Goal: Transaction & Acquisition: Purchase product/service

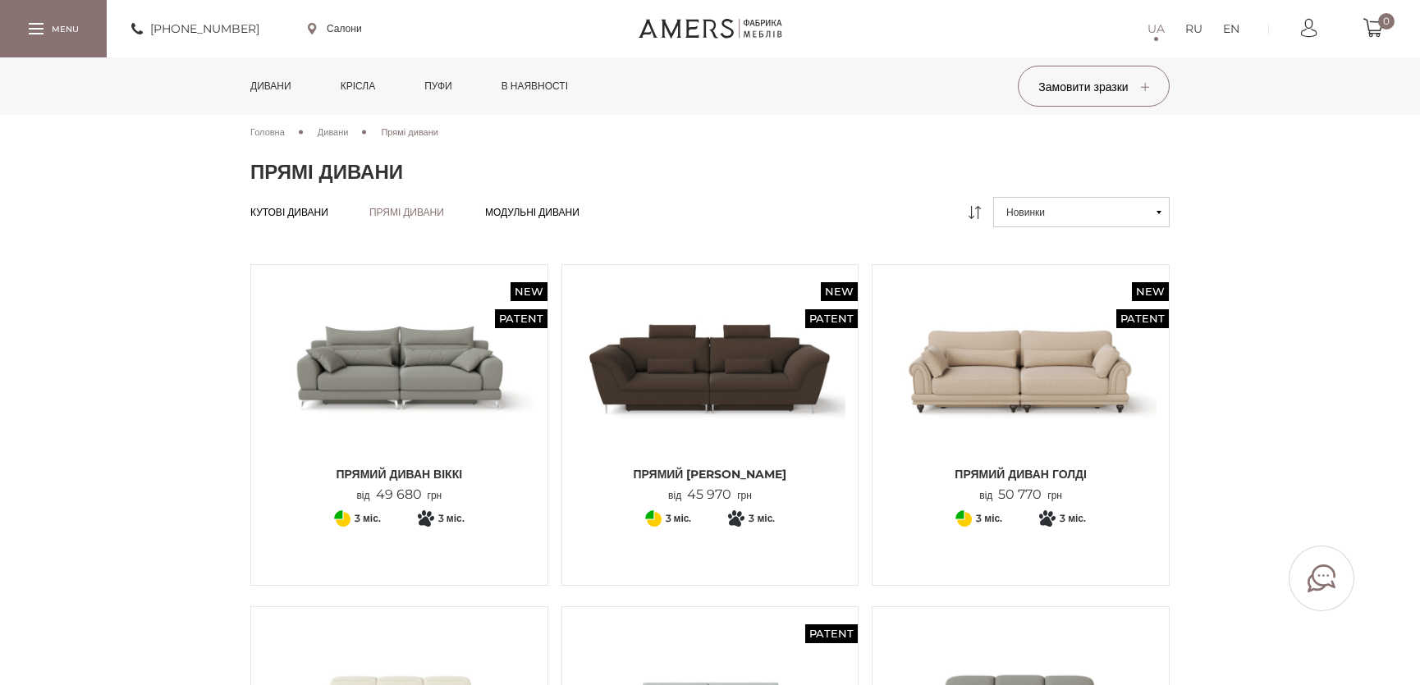
click at [282, 85] on link "Дивани" at bounding box center [271, 85] width 66 height 57
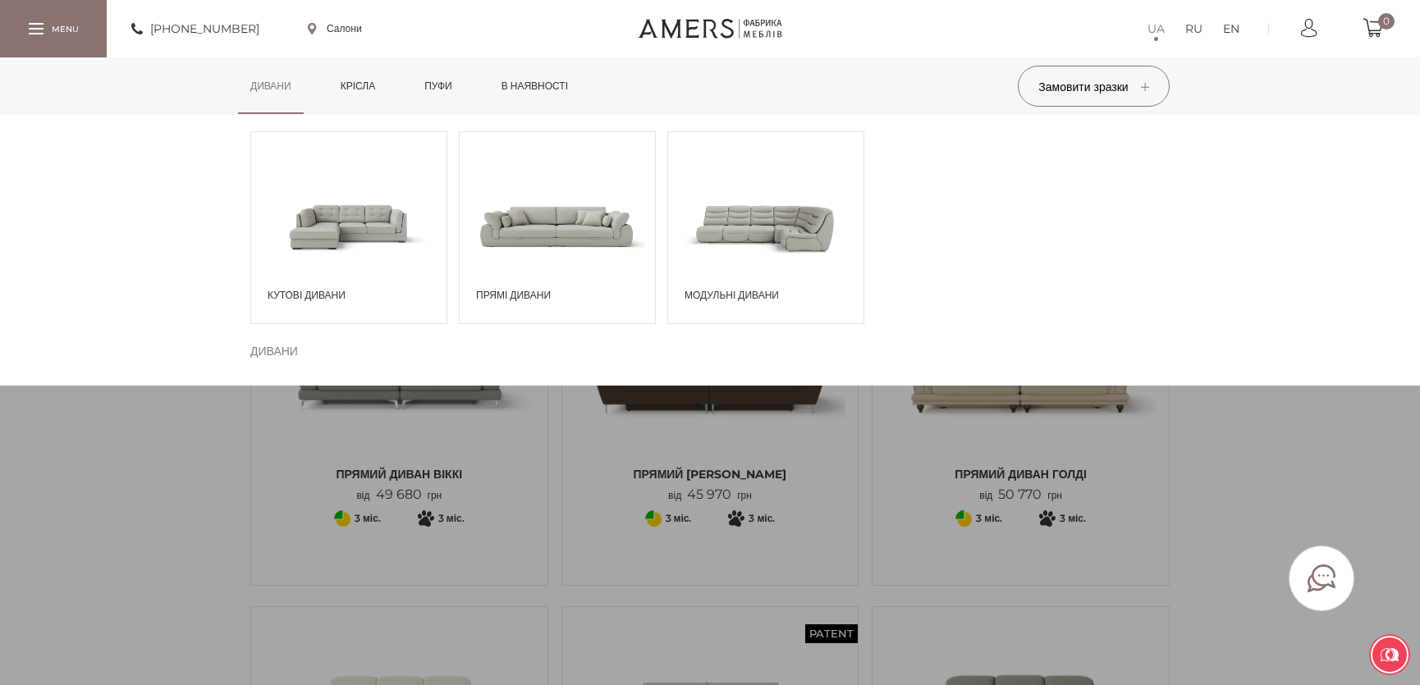
click at [291, 220] on span at bounding box center [348, 226] width 195 height 114
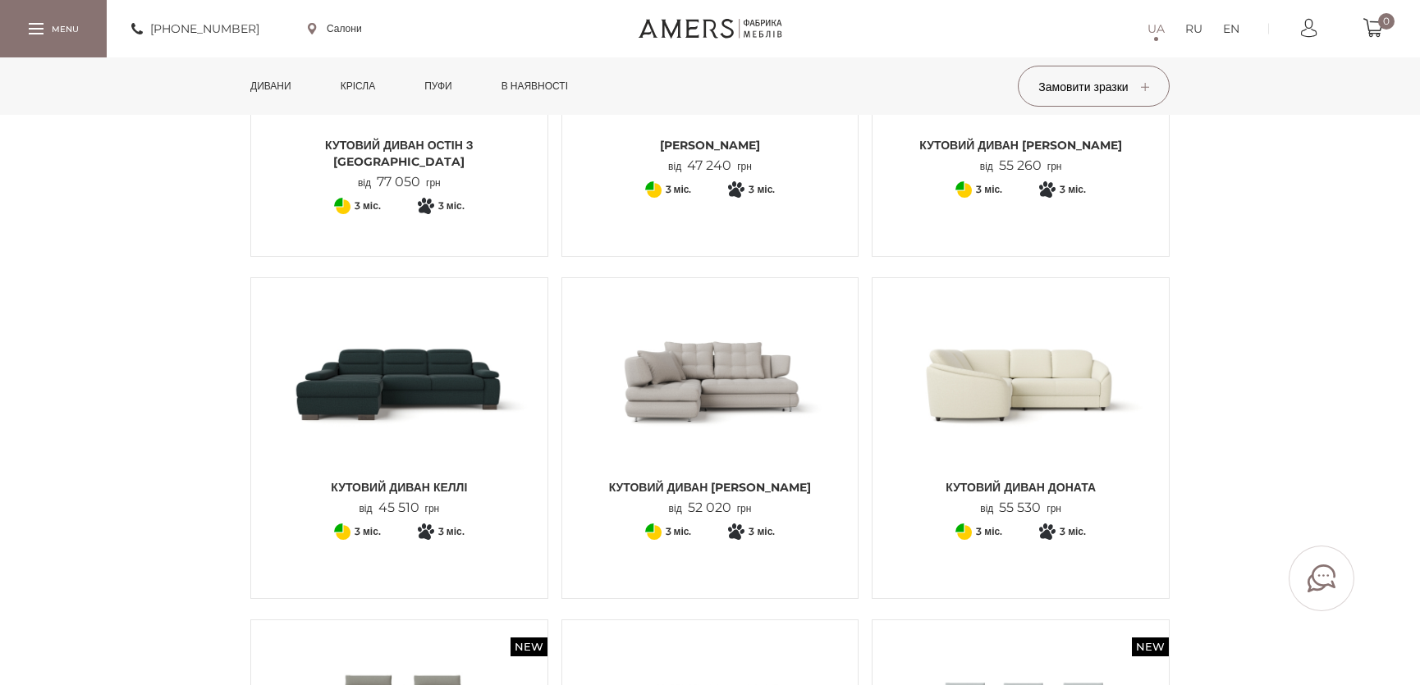
scroll to position [597, 0]
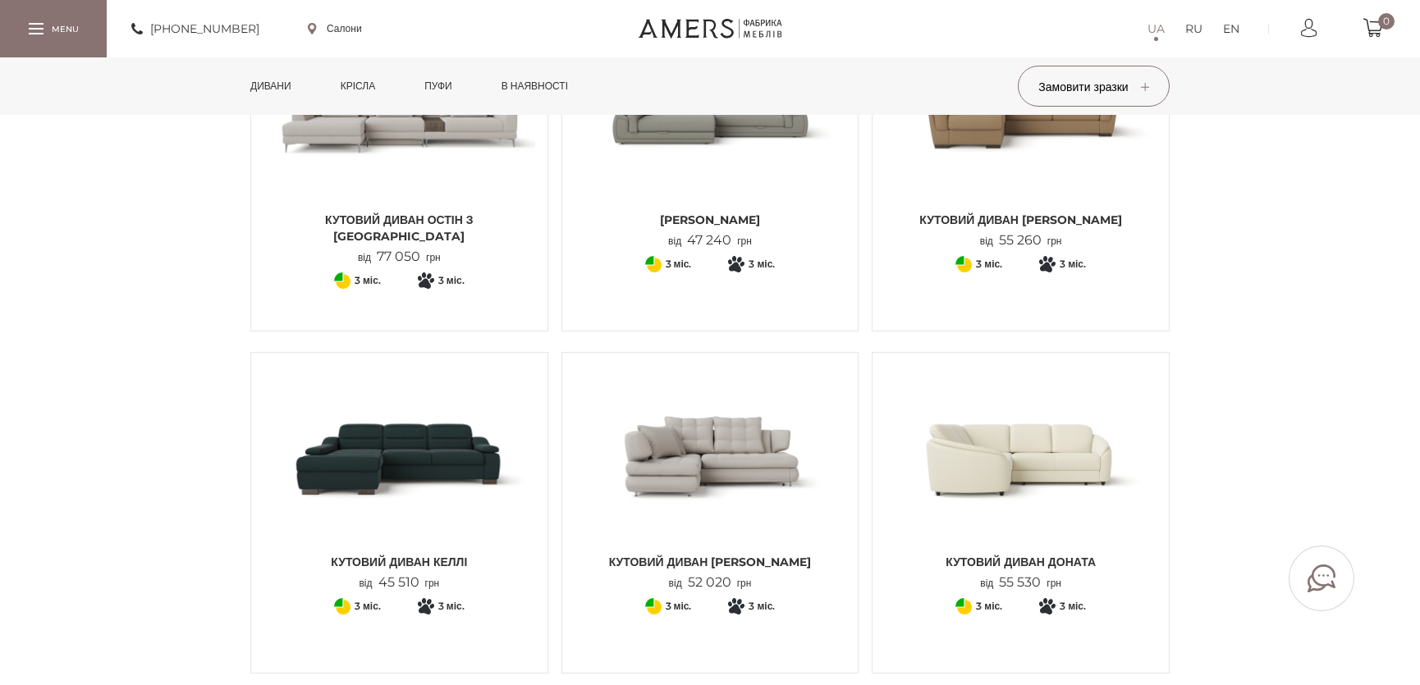
click at [451, 182] on img at bounding box center [399, 113] width 272 height 181
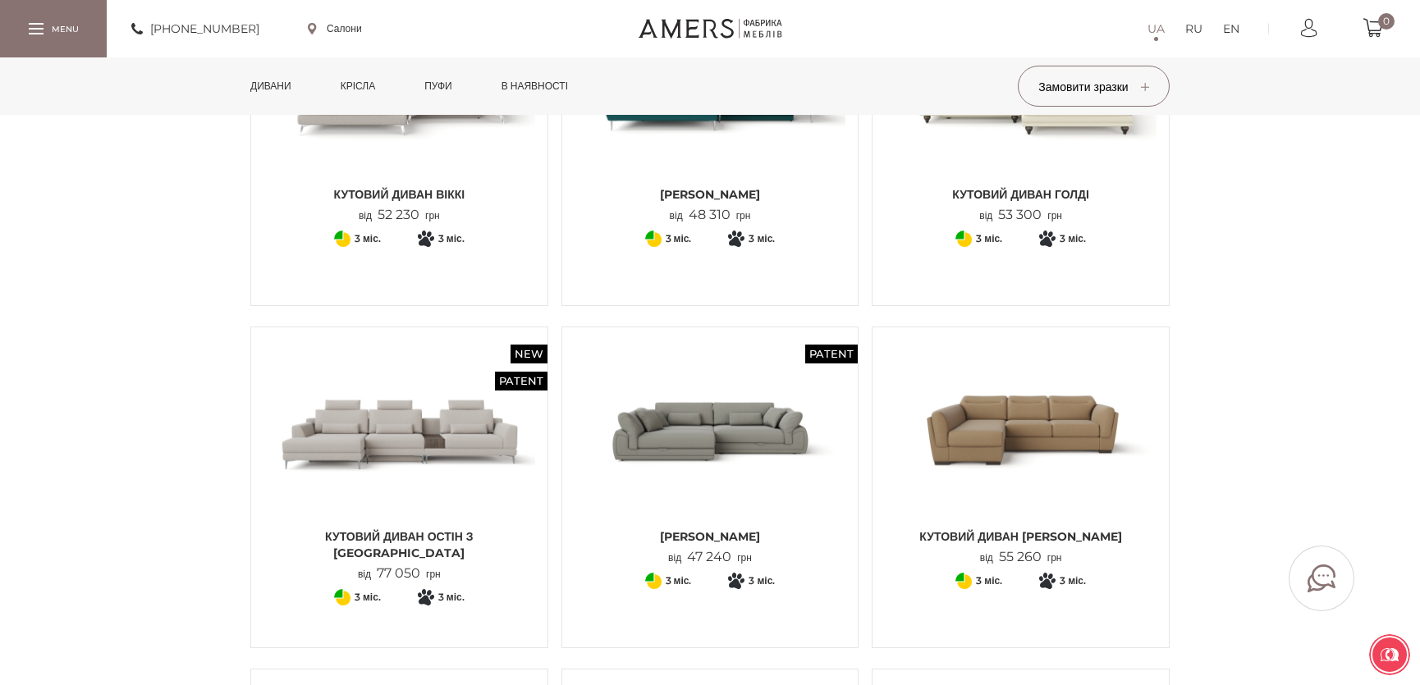
scroll to position [0, 0]
